Goal: Task Accomplishment & Management: Use online tool/utility

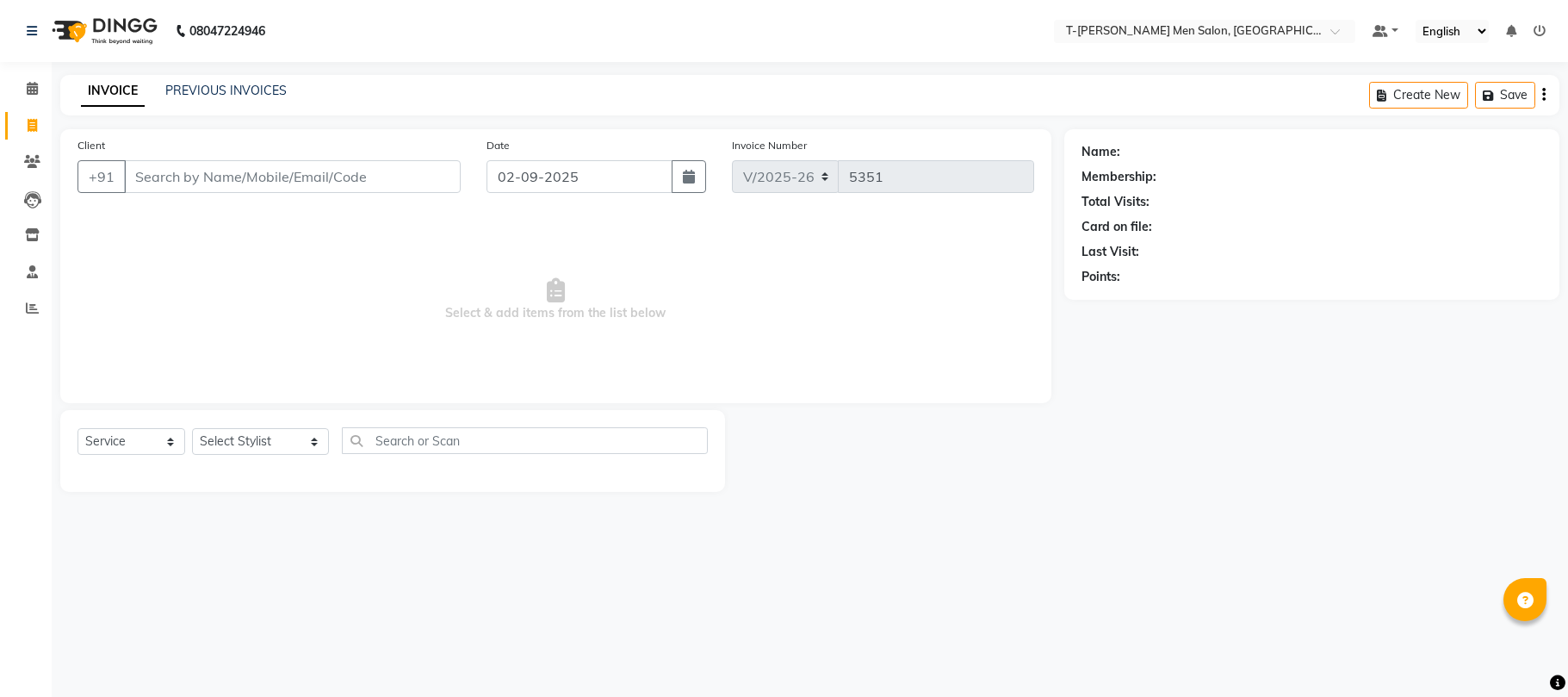
select select "4816"
select select "service"
drag, startPoint x: 220, startPoint y: 441, endPoint x: 231, endPoint y: 428, distance: 17.0
click at [231, 432] on select "Select Stylist [PERSON_NAME] (goru) [PERSON_NAME] [PERSON_NAME] ([PERSON_NAME])…" at bounding box center [260, 441] width 137 height 26
select select "29178"
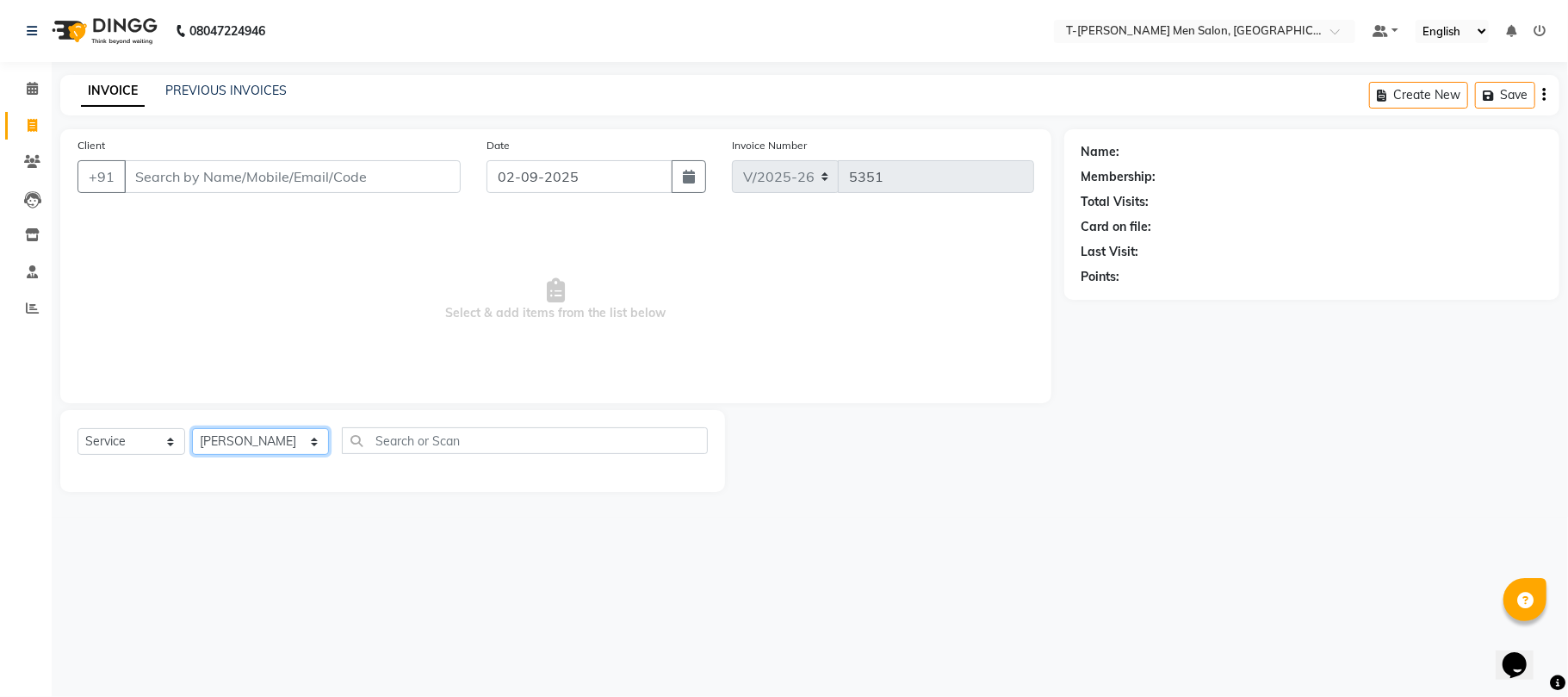
click at [192, 428] on select "Select Stylist [PERSON_NAME] (goru) [PERSON_NAME] [PERSON_NAME] ([PERSON_NAME])…" at bounding box center [260, 441] width 137 height 26
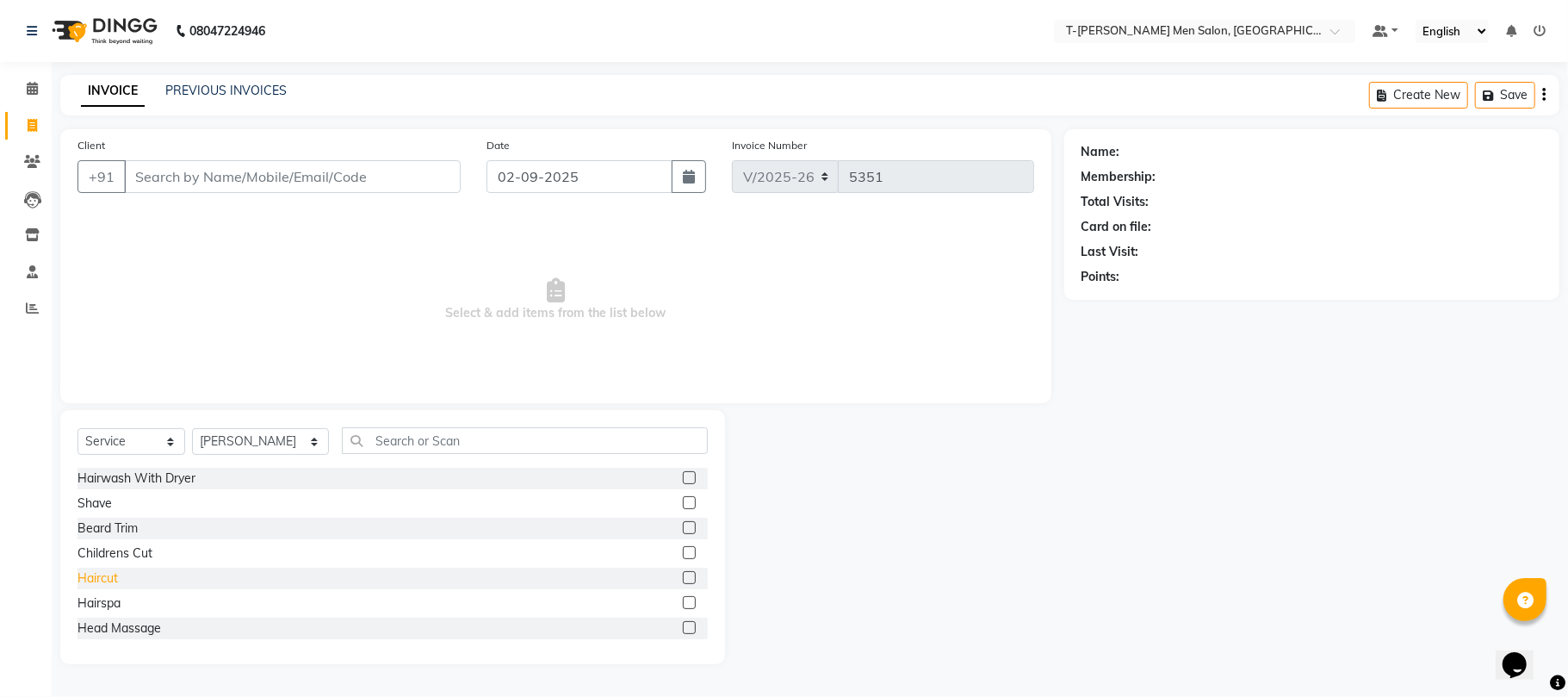
click at [116, 580] on div "Haircut" at bounding box center [97, 578] width 40 height 18
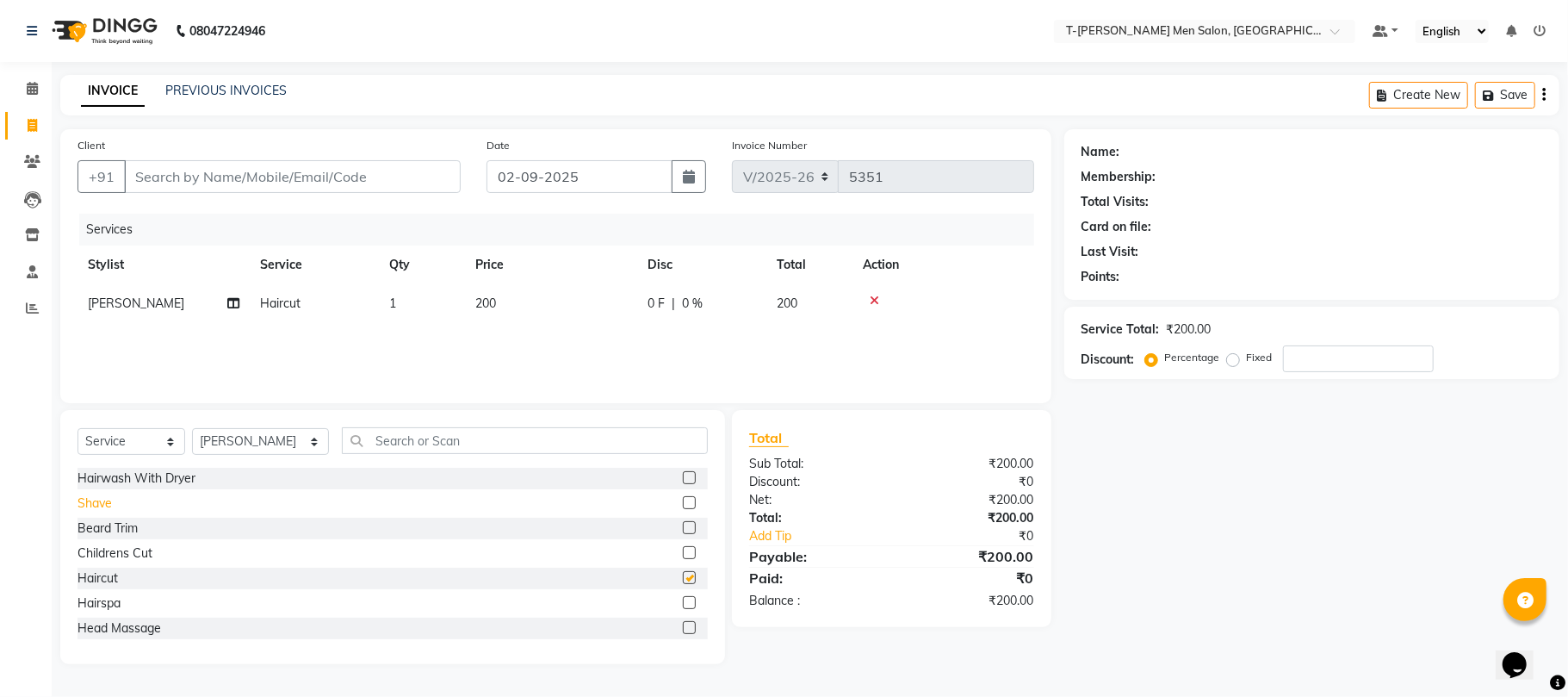
checkbox input "false"
click at [79, 500] on div "Shave" at bounding box center [94, 503] width 34 height 18
checkbox input "false"
click at [234, 160] on input "Client" at bounding box center [292, 176] width 337 height 32
type input "u"
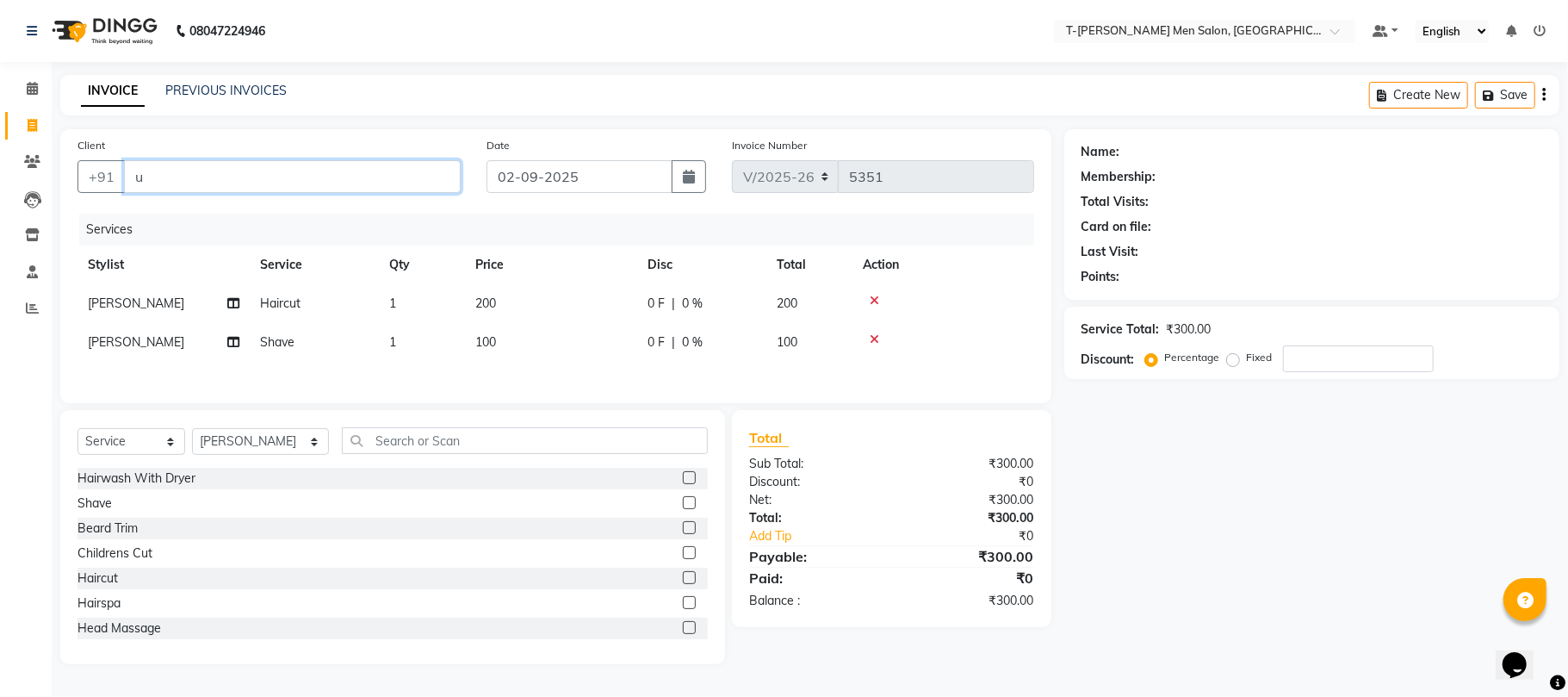
type input "0"
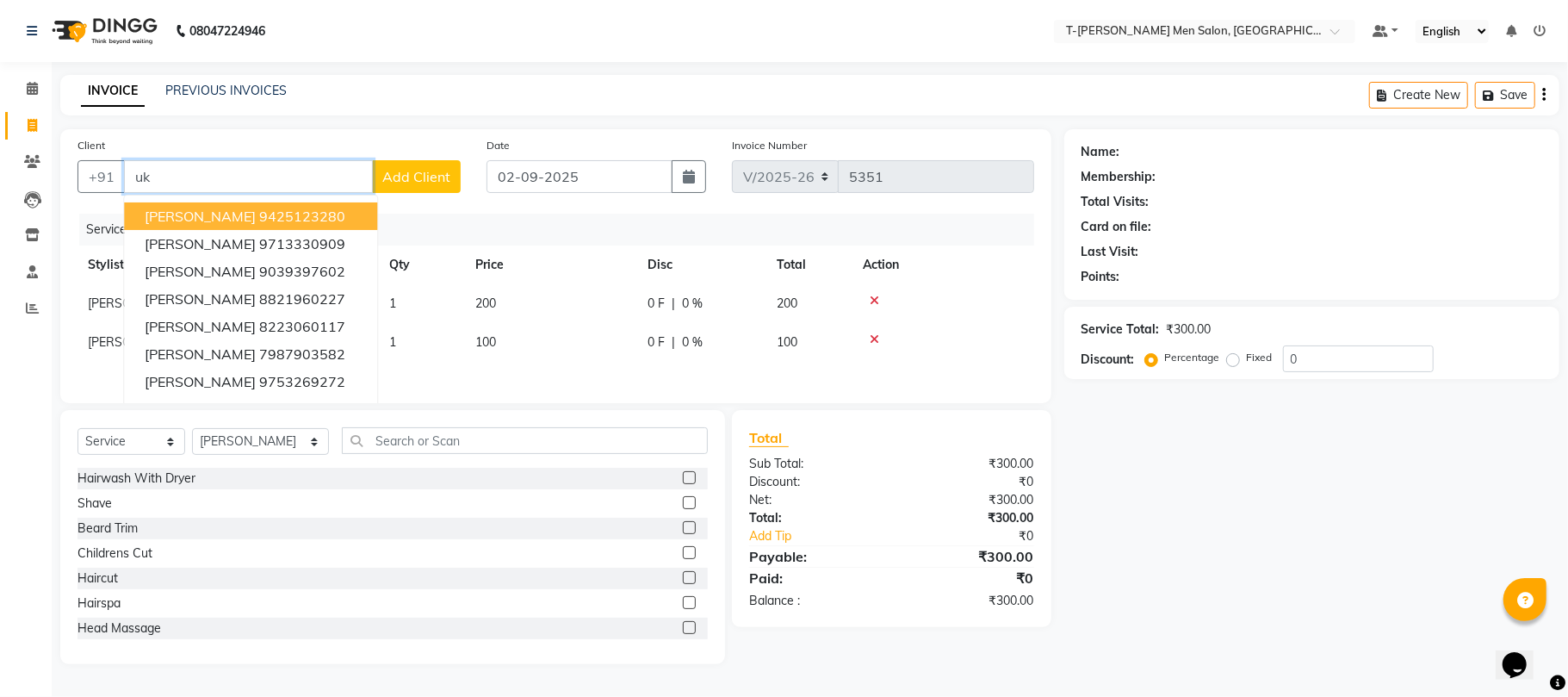
type input "u"
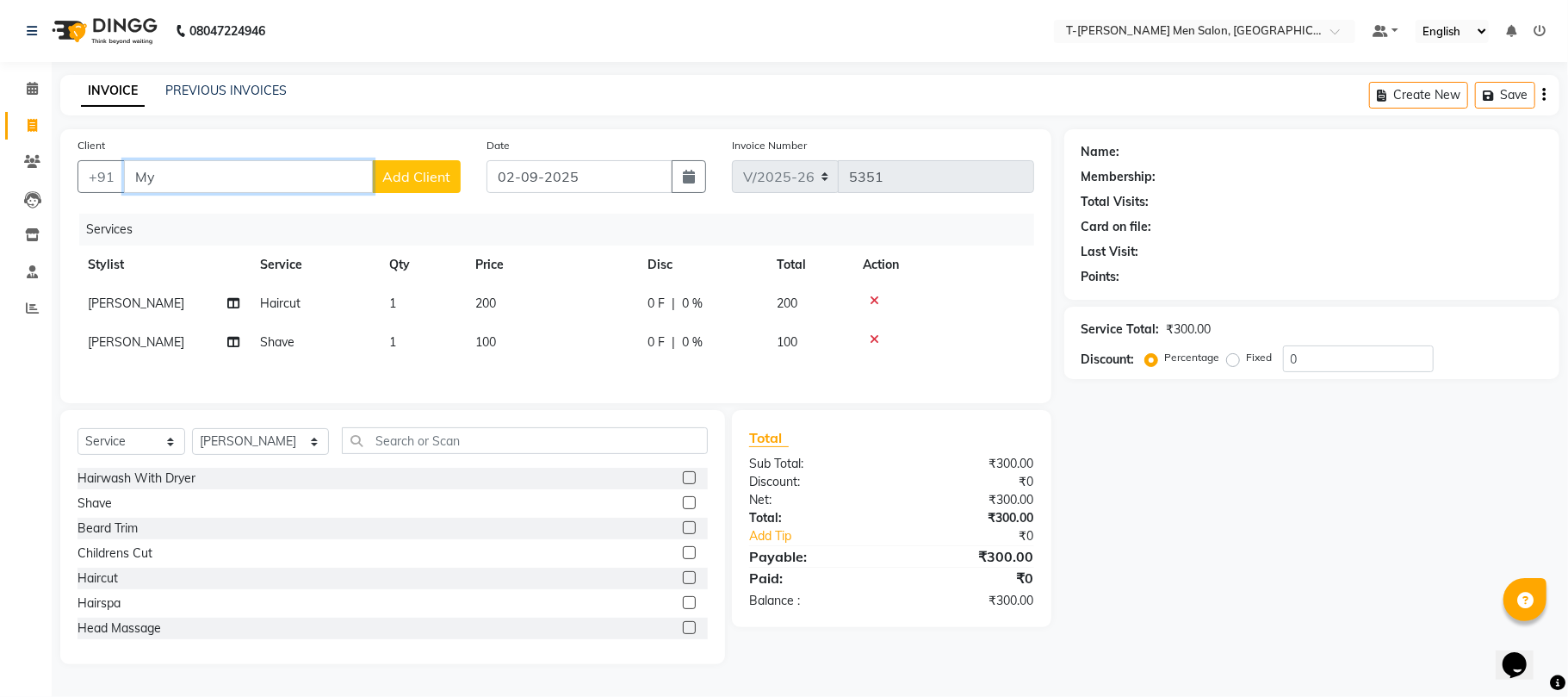
type input "M"
type input "9425123280"
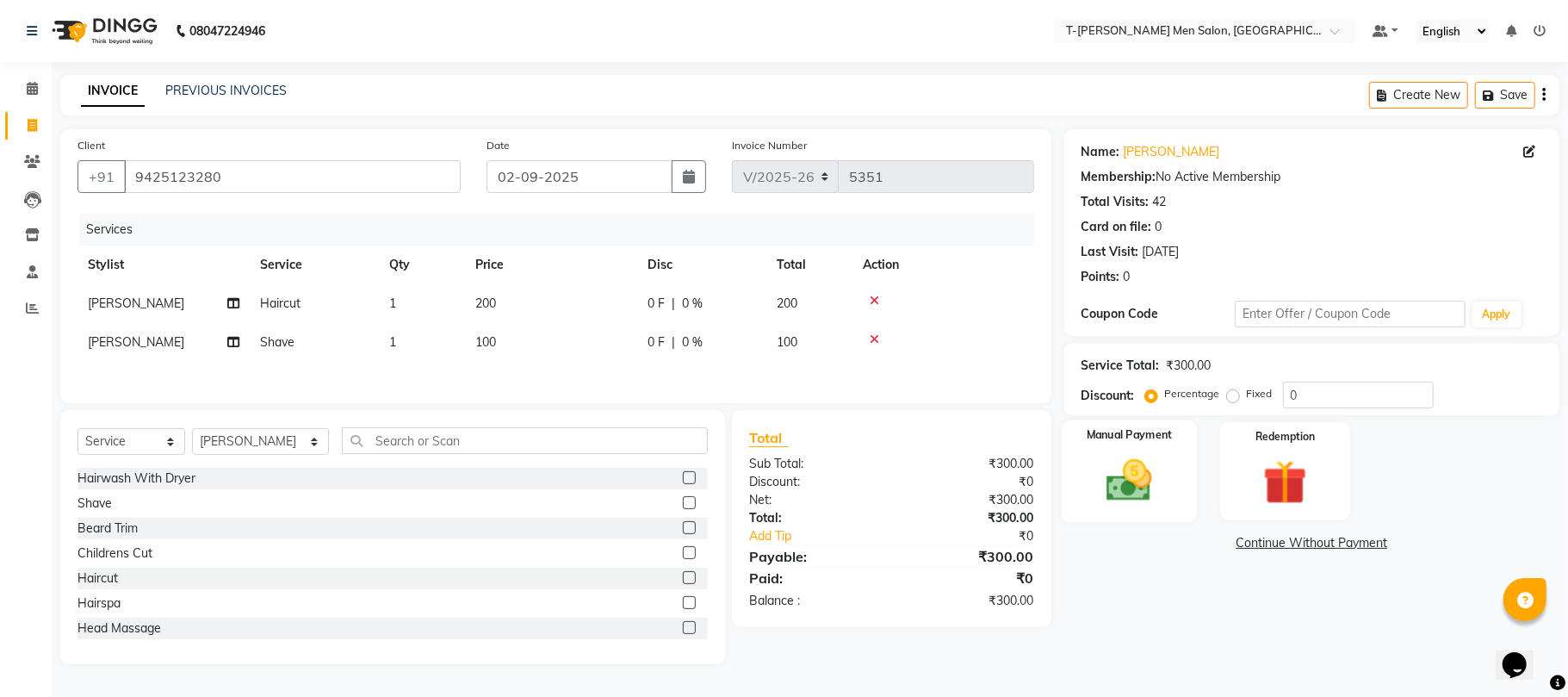
click at [1114, 455] on img at bounding box center [1129, 480] width 74 height 53
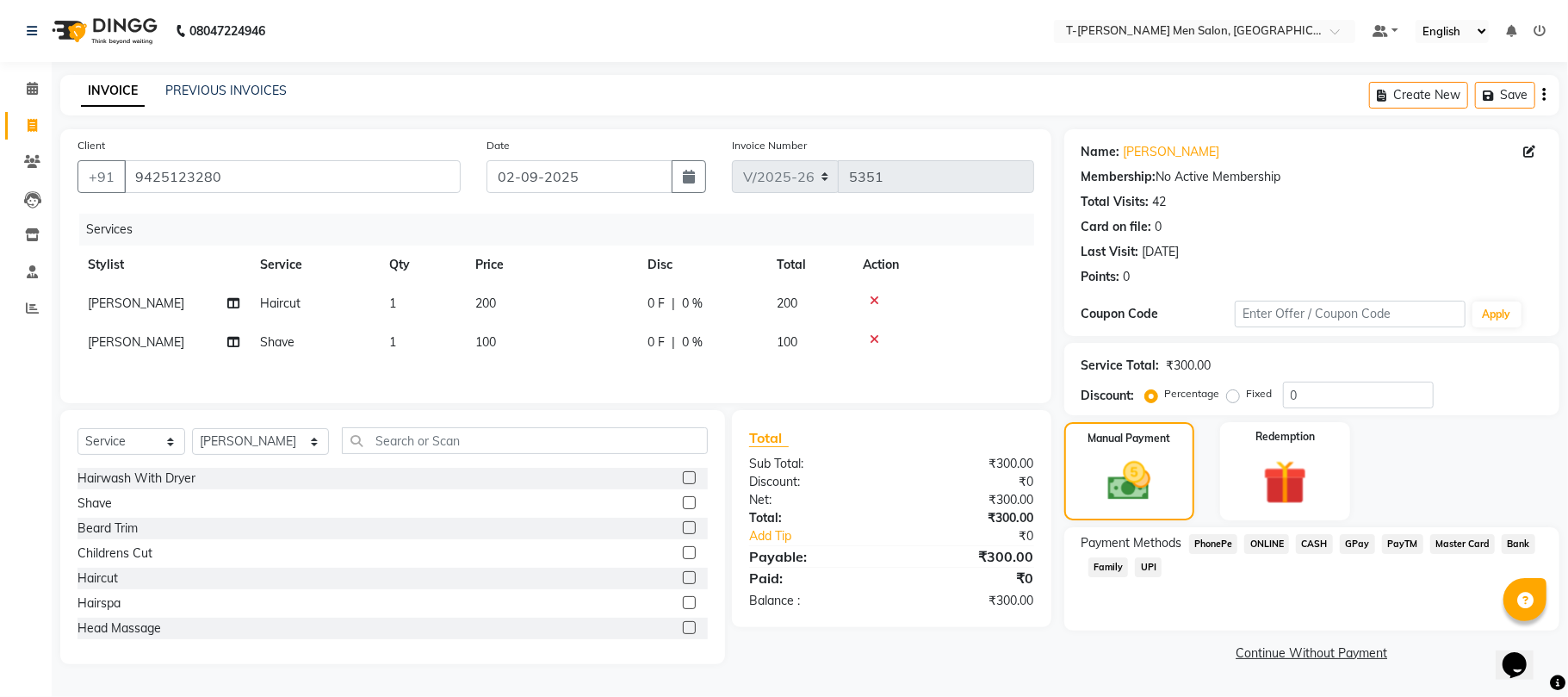
click at [1310, 546] on span "CASH" at bounding box center [1314, 544] width 37 height 20
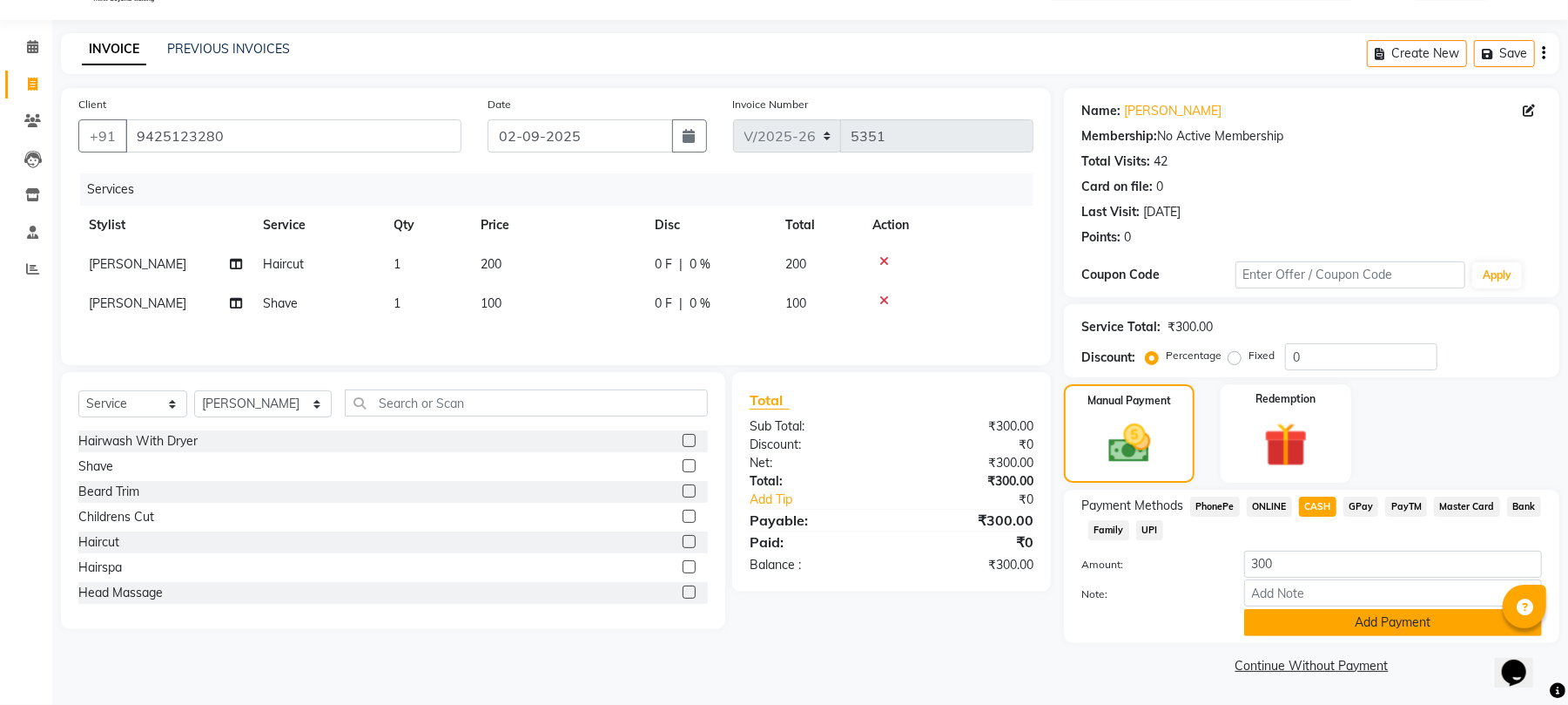
click at [1303, 621] on button "Add Payment" at bounding box center [1393, 623] width 298 height 27
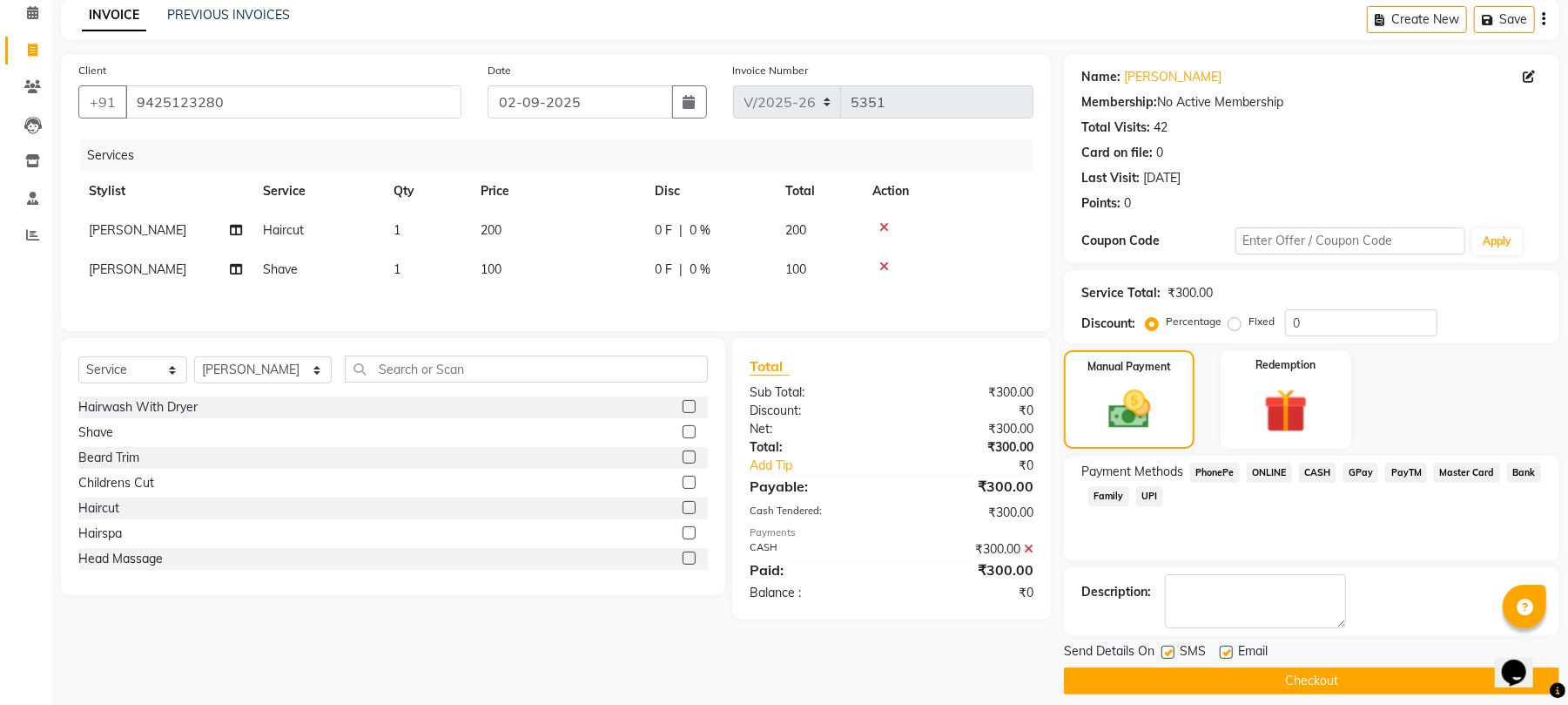
scroll to position [94, 0]
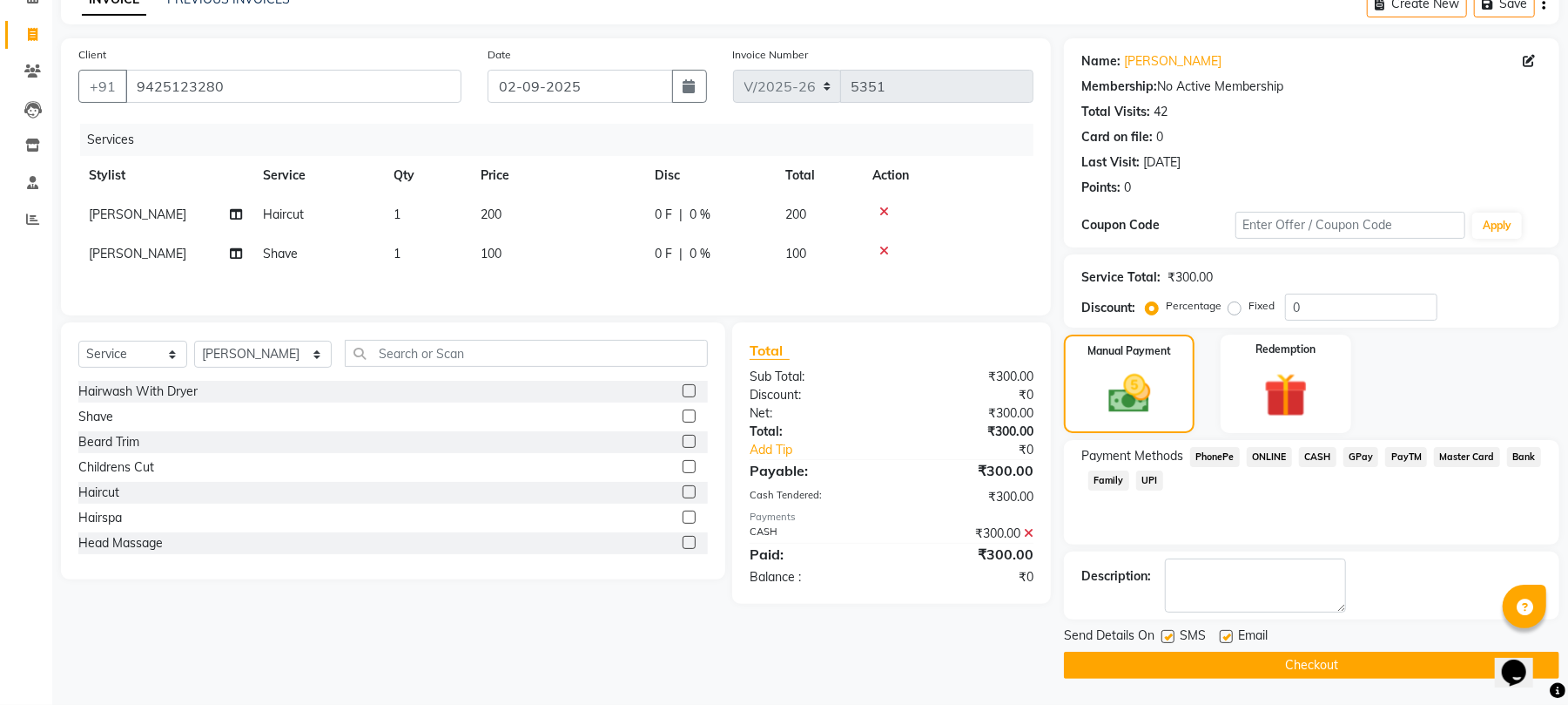
click at [1223, 632] on label at bounding box center [1226, 636] width 13 height 13
click at [1223, 632] on input "checkbox" at bounding box center [1225, 637] width 12 height 12
checkbox input "false"
click at [1226, 662] on button "Checkout" at bounding box center [1311, 665] width 495 height 27
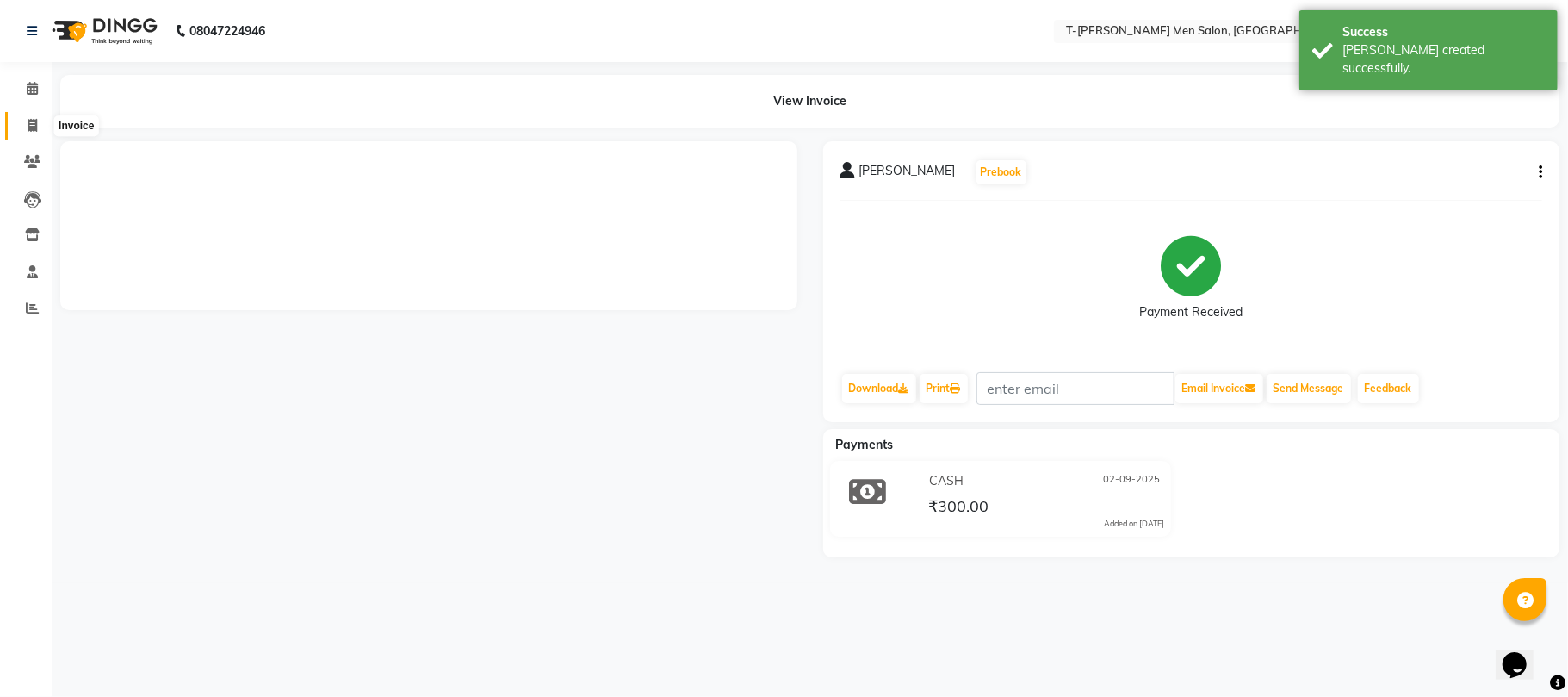
click at [25, 118] on span at bounding box center [32, 126] width 30 height 20
select select "4816"
select select "service"
